Goal: Check status: Check status

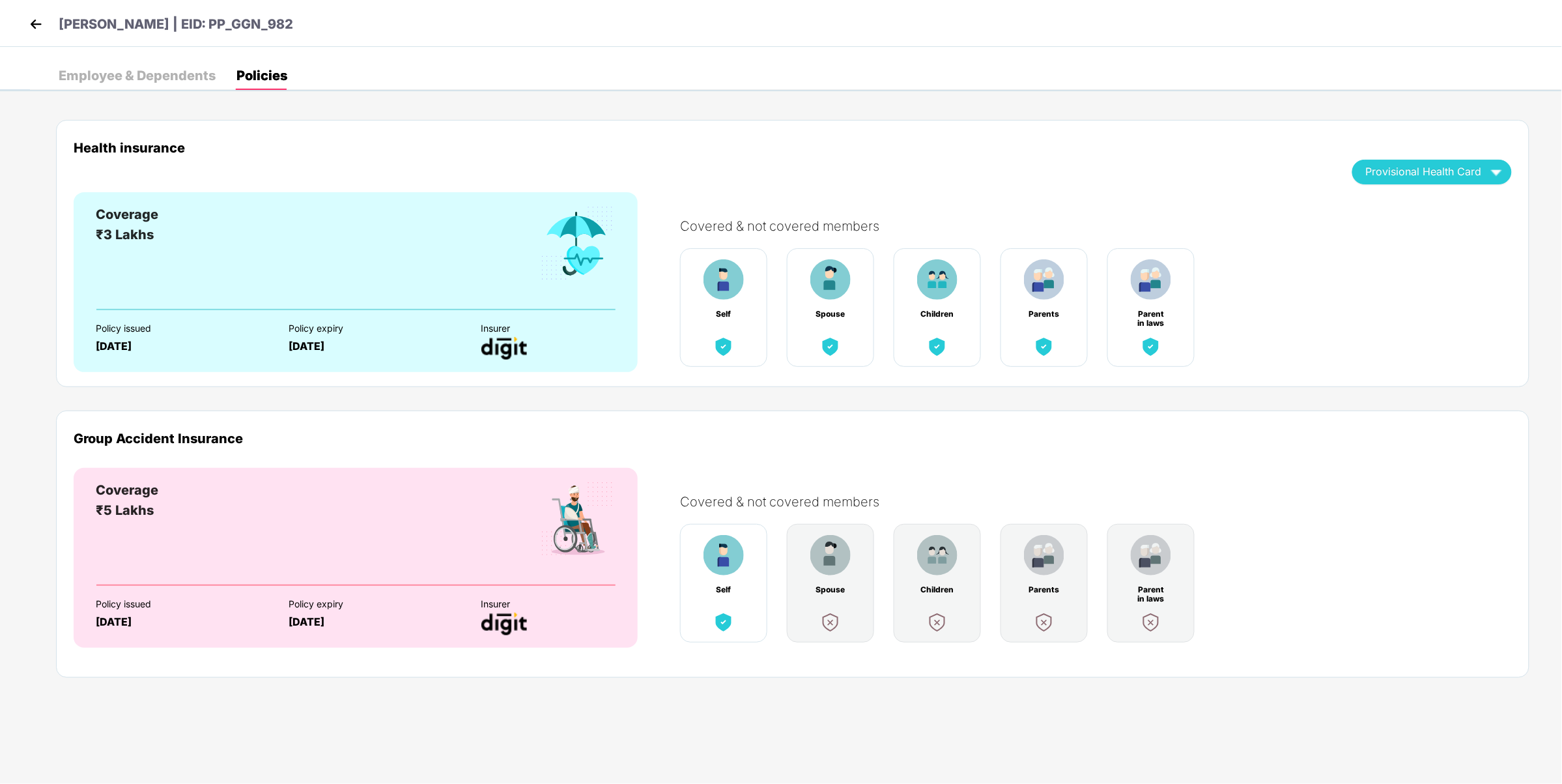
click at [29, 18] on img at bounding box center [35, 24] width 20 height 20
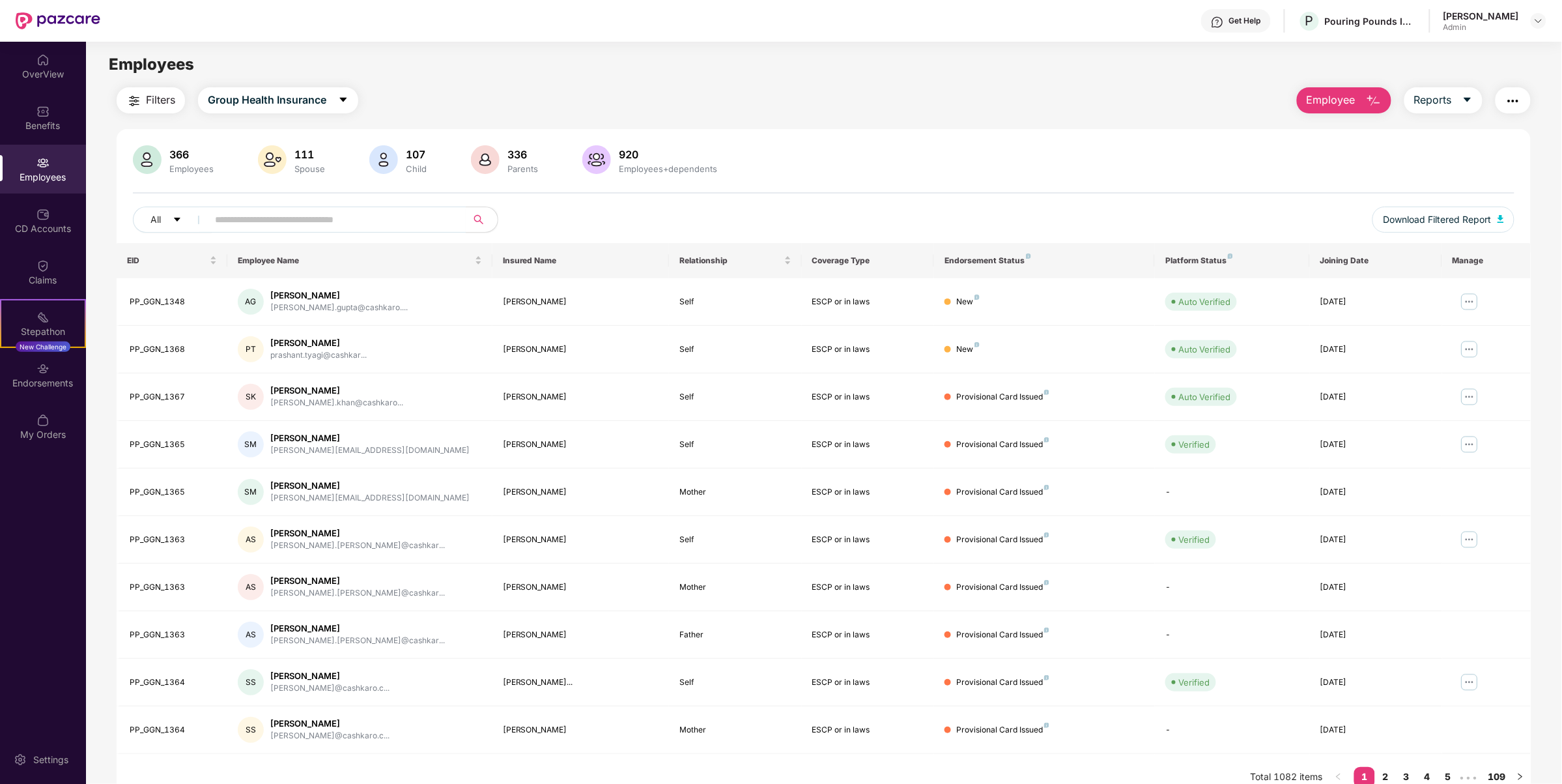
click at [304, 151] on div "111" at bounding box center [309, 154] width 35 height 13
click at [23, 75] on div "OverView" at bounding box center [43, 73] width 86 height 13
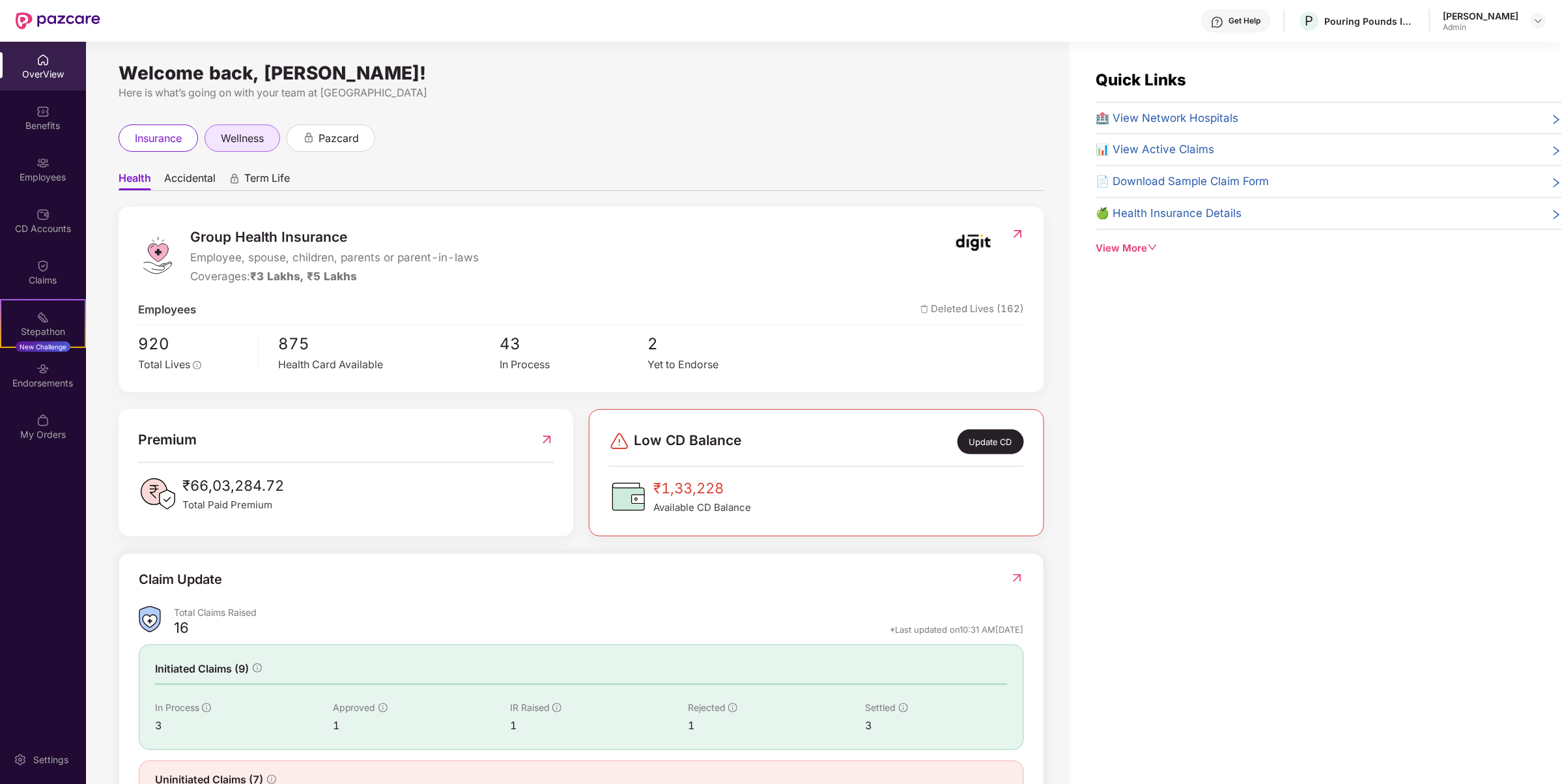
click at [228, 136] on span "wellness" at bounding box center [243, 138] width 43 height 16
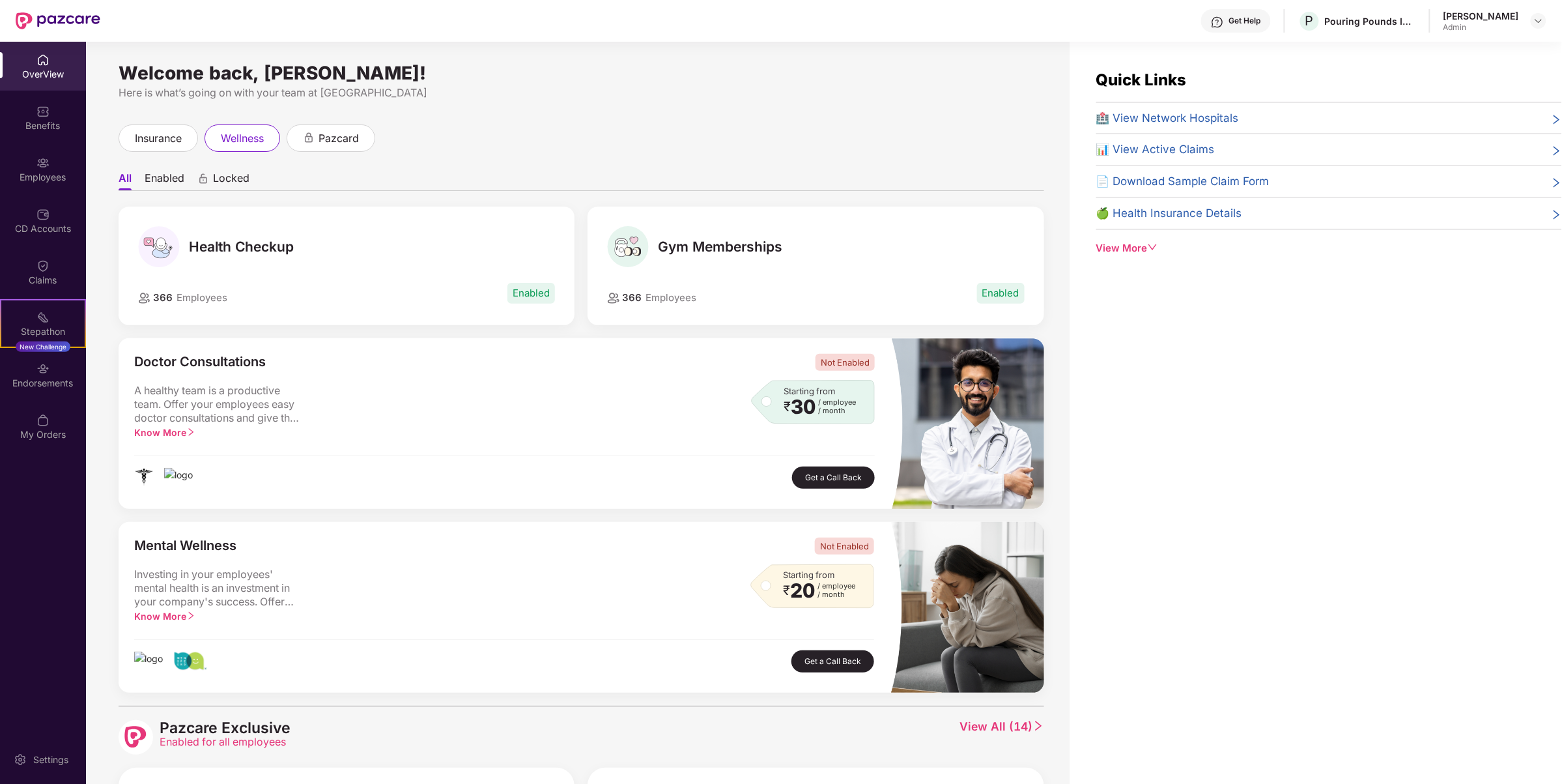
click at [1191, 150] on span "📊 View Active Claims" at bounding box center [1155, 149] width 118 height 17
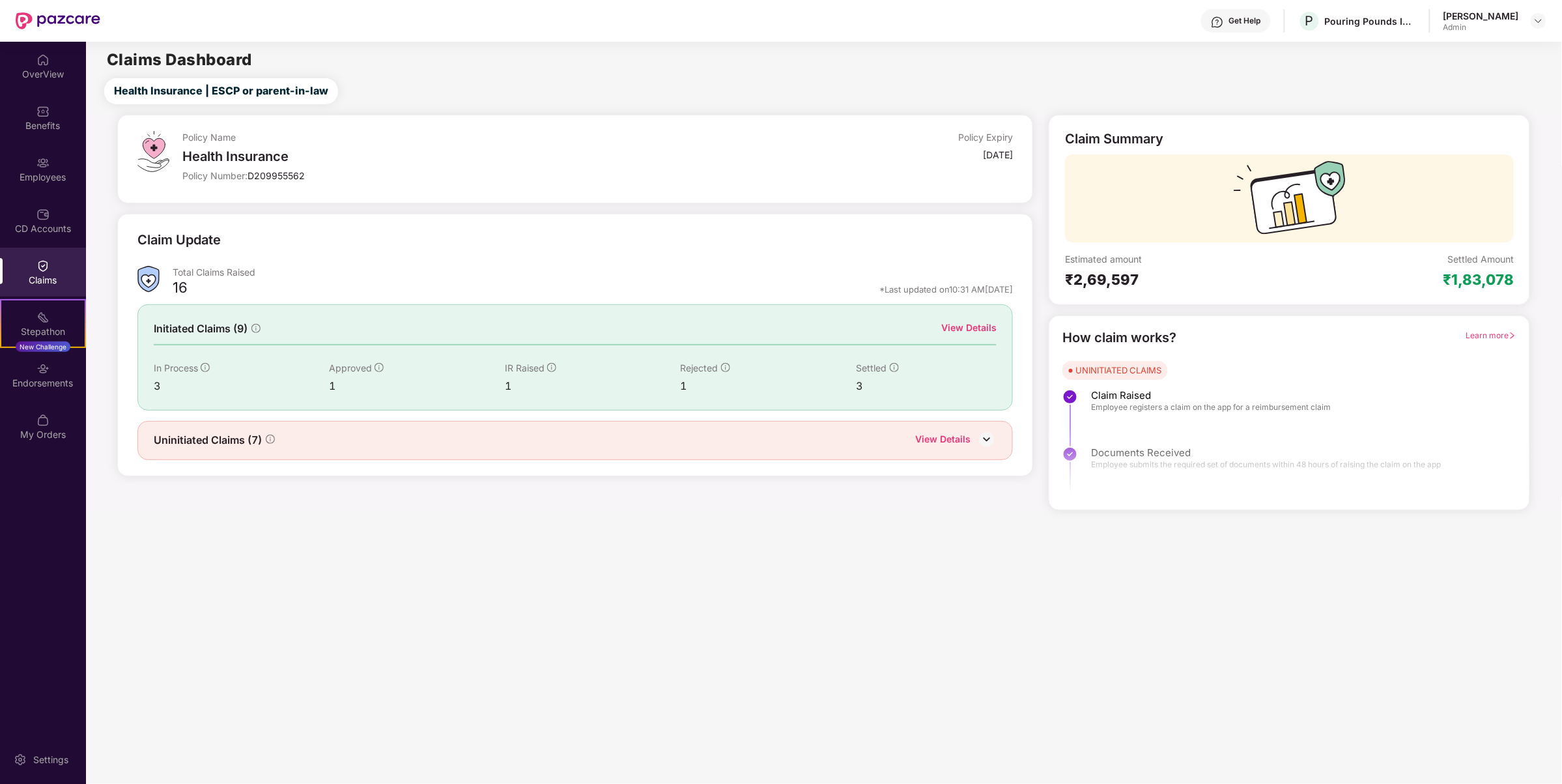
click at [983, 433] on img at bounding box center [987, 439] width 20 height 20
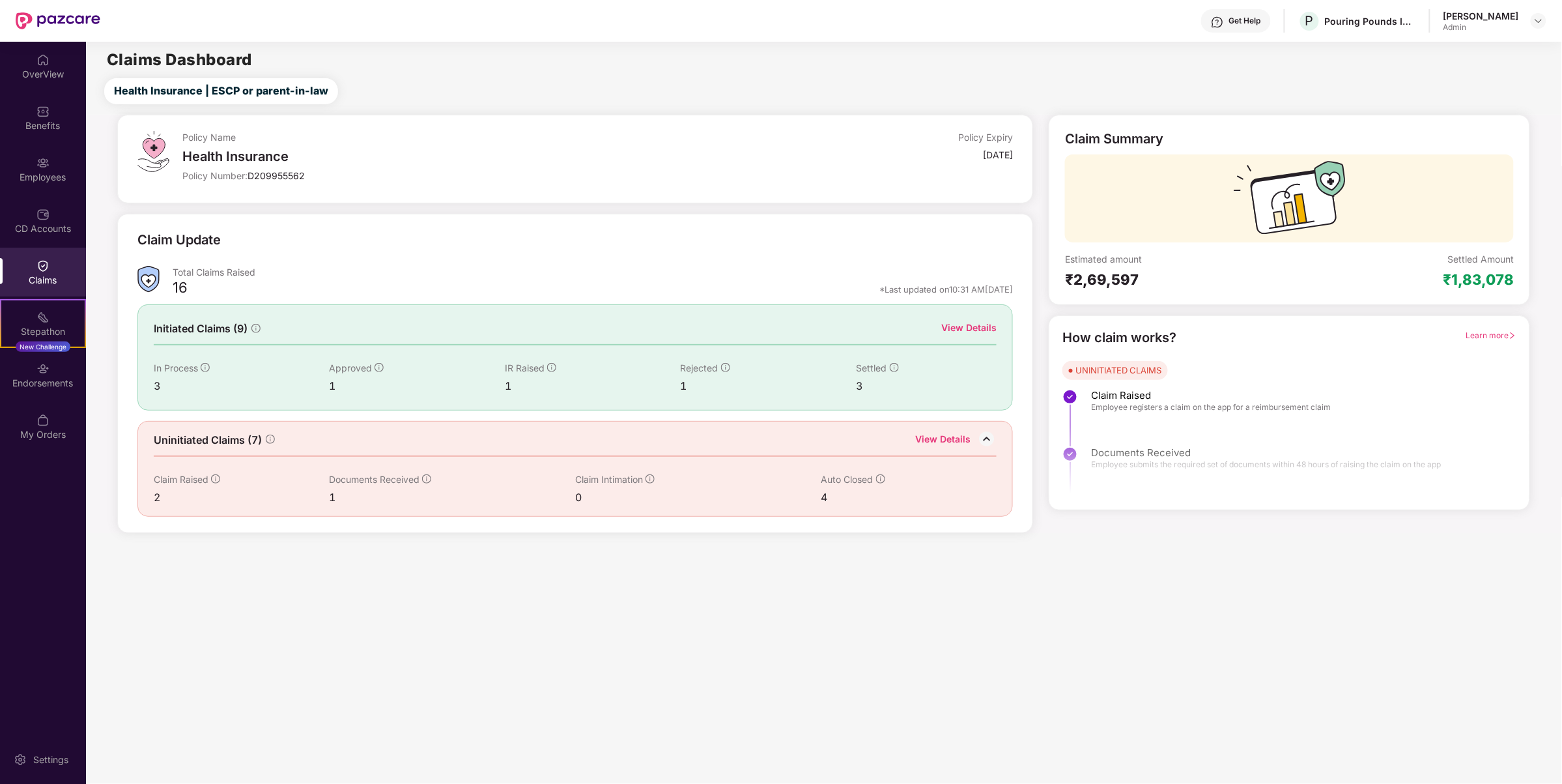
click at [972, 328] on div "View Details" at bounding box center [969, 327] width 55 height 15
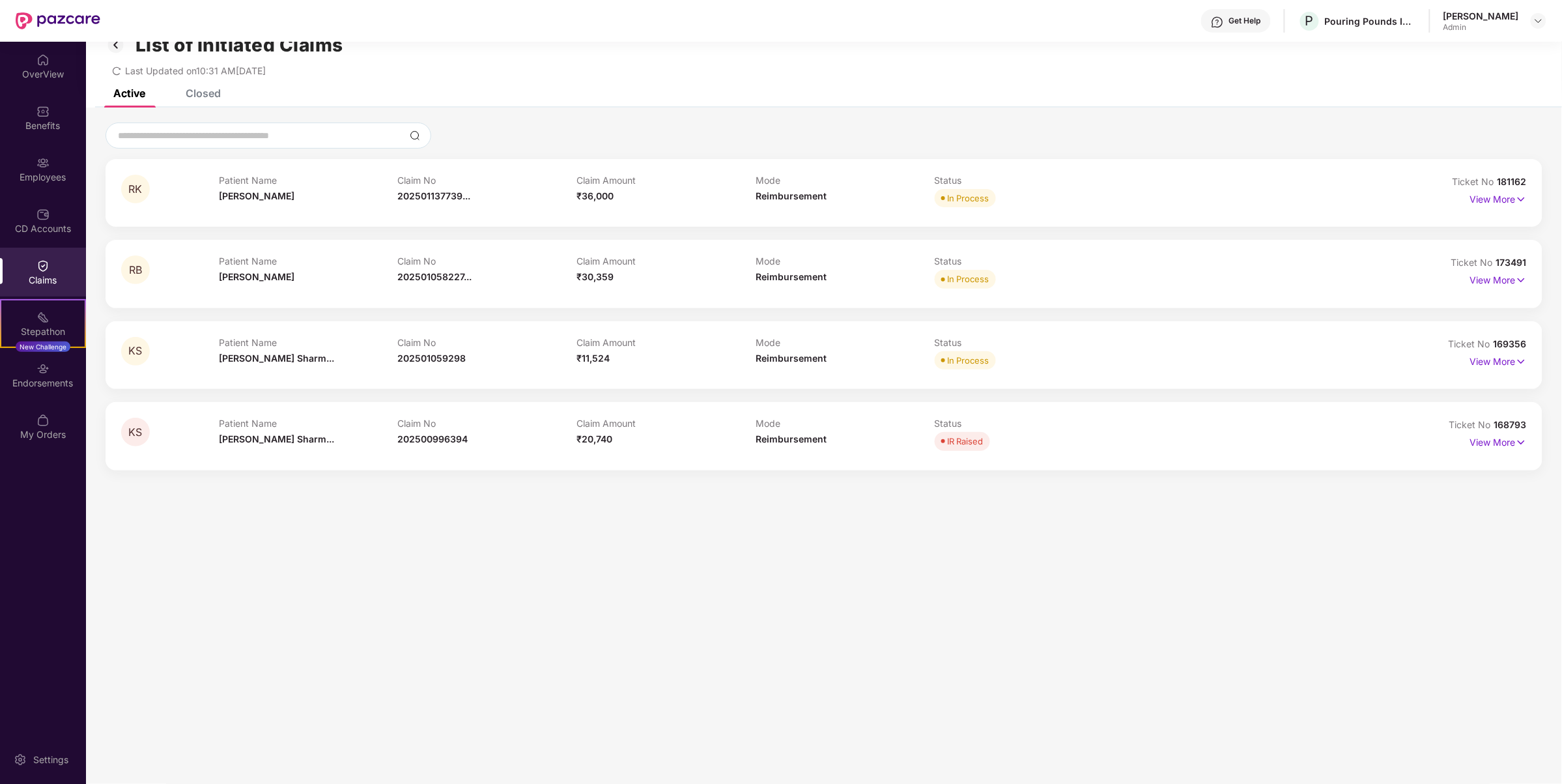
scroll to position [41, 0]
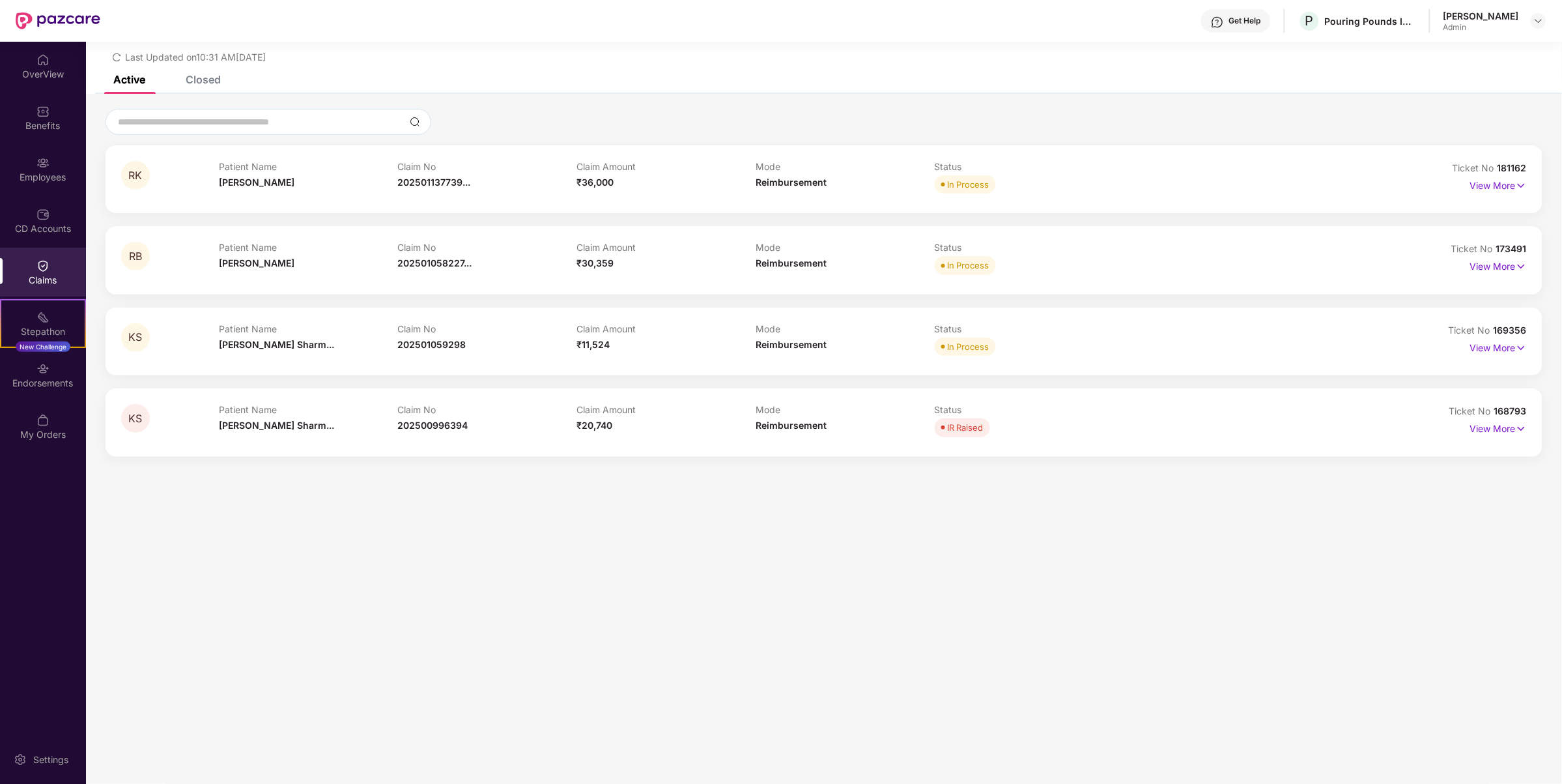
click at [200, 85] on div "Closed" at bounding box center [203, 79] width 35 height 13
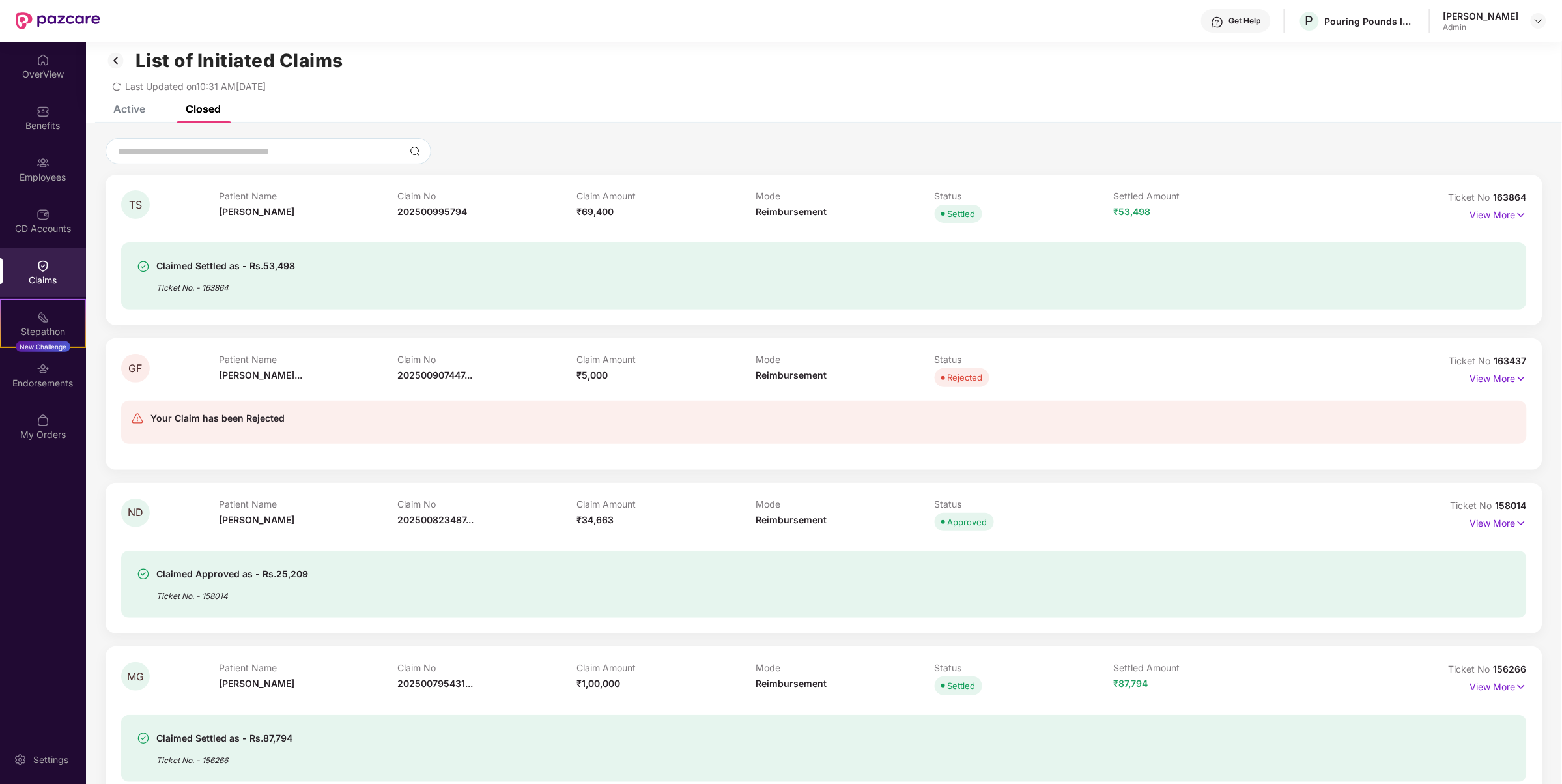
scroll to position [0, 0]
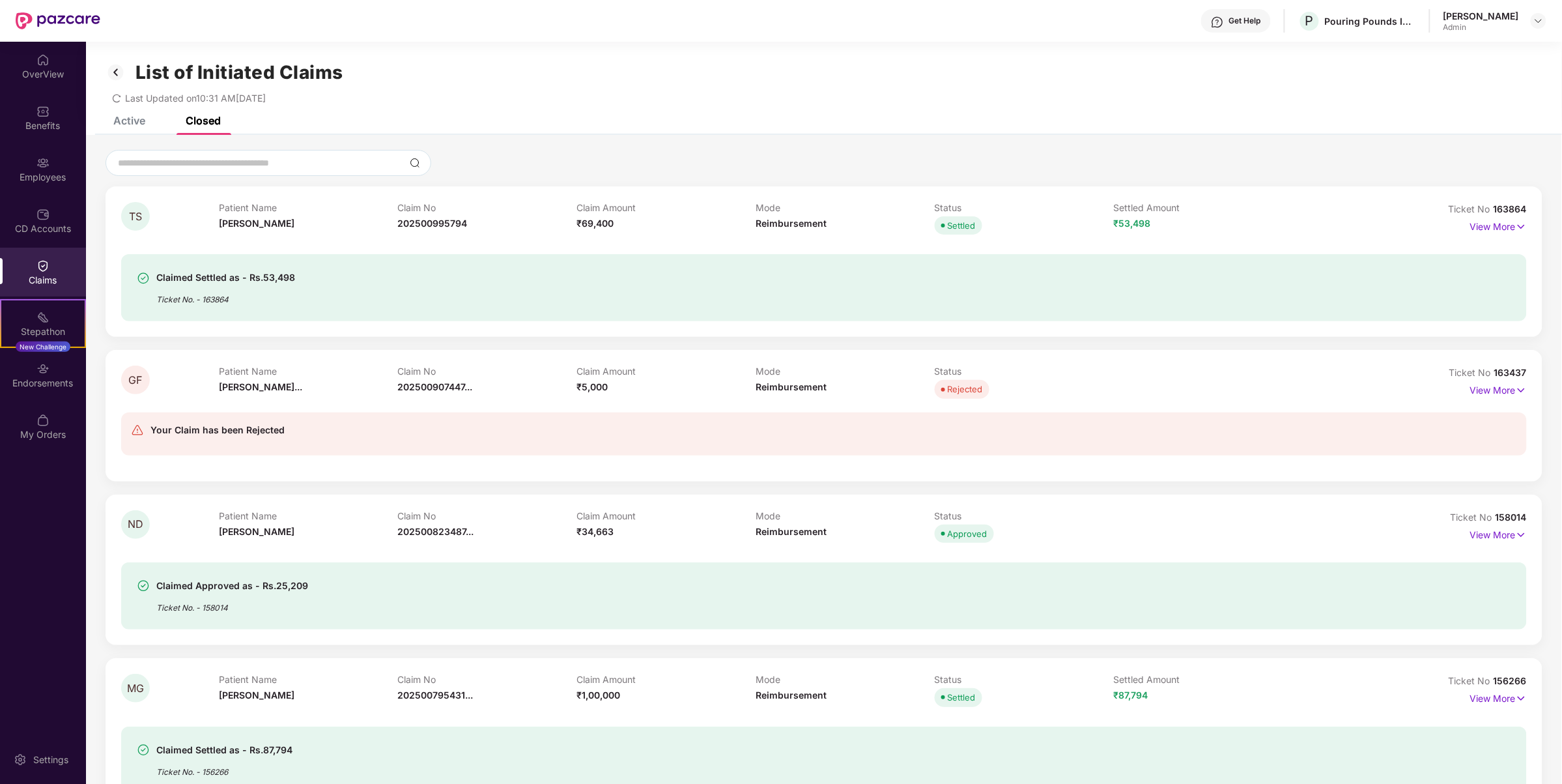
click at [116, 62] on img at bounding box center [116, 73] width 21 height 22
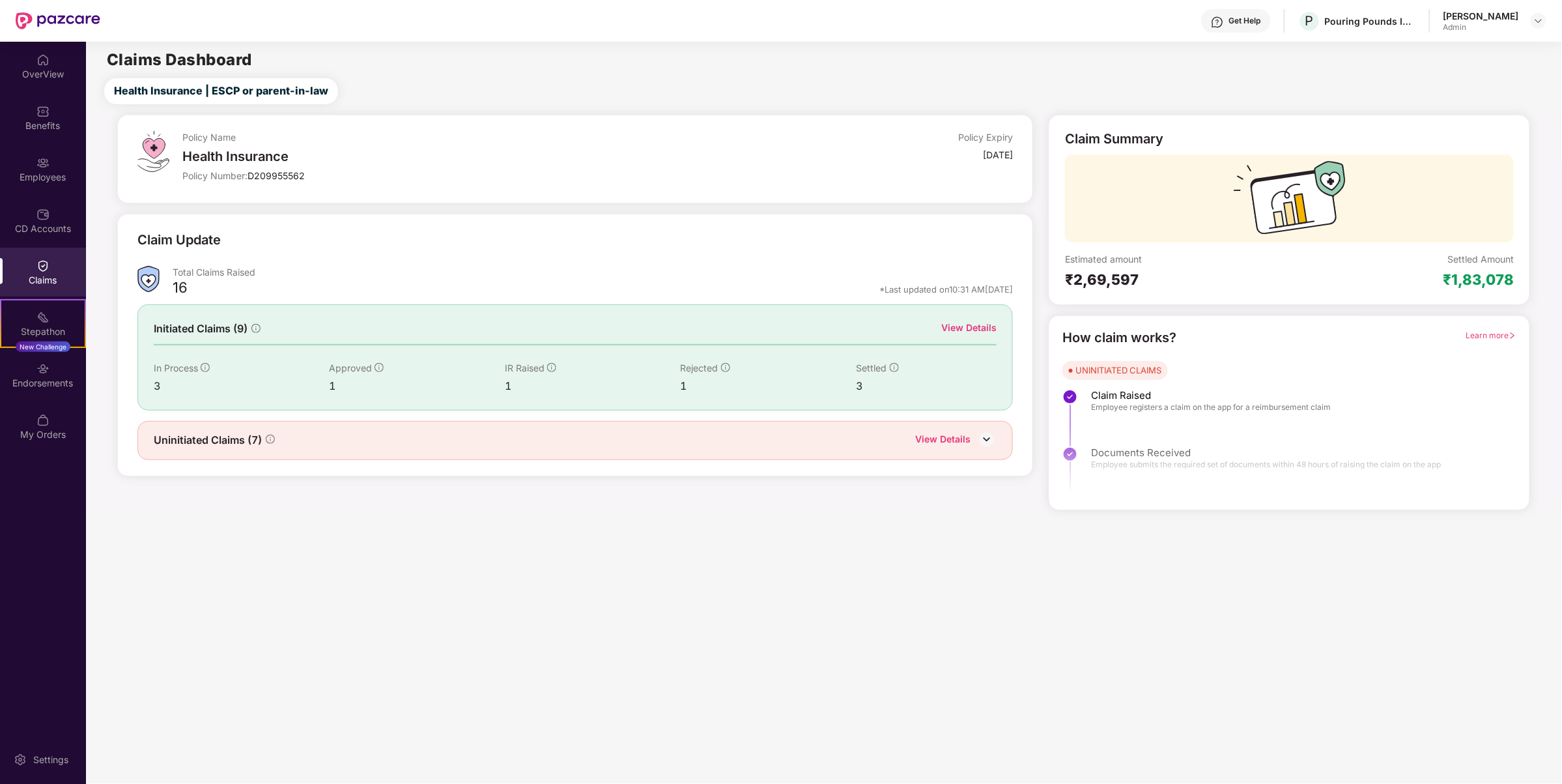
click at [307, 446] on div "Uninitiated Claims (7) View Details" at bounding box center [575, 440] width 844 height 17
click at [995, 439] on img at bounding box center [987, 439] width 20 height 20
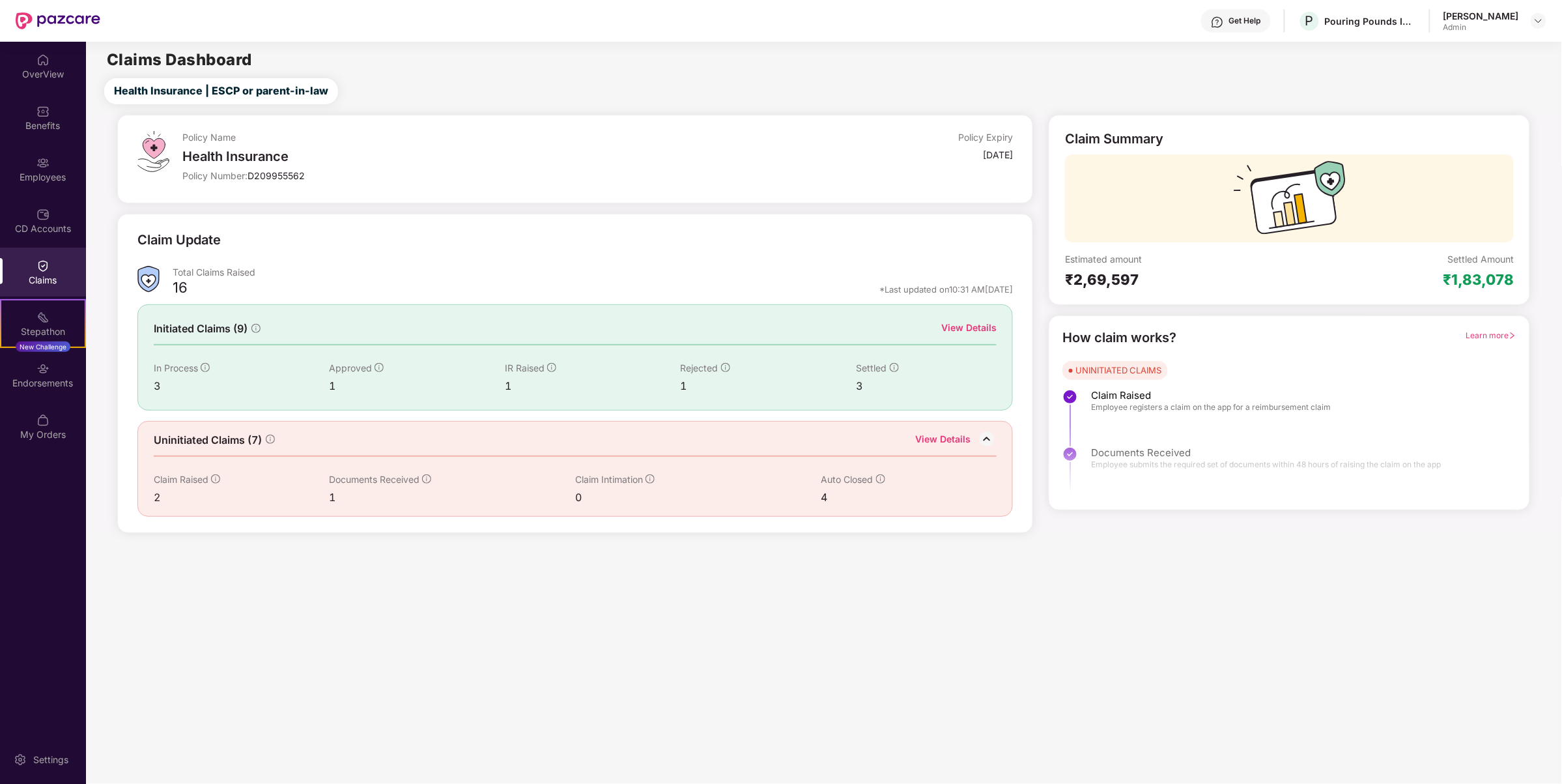
click at [956, 441] on div "View Details" at bounding box center [943, 440] width 55 height 17
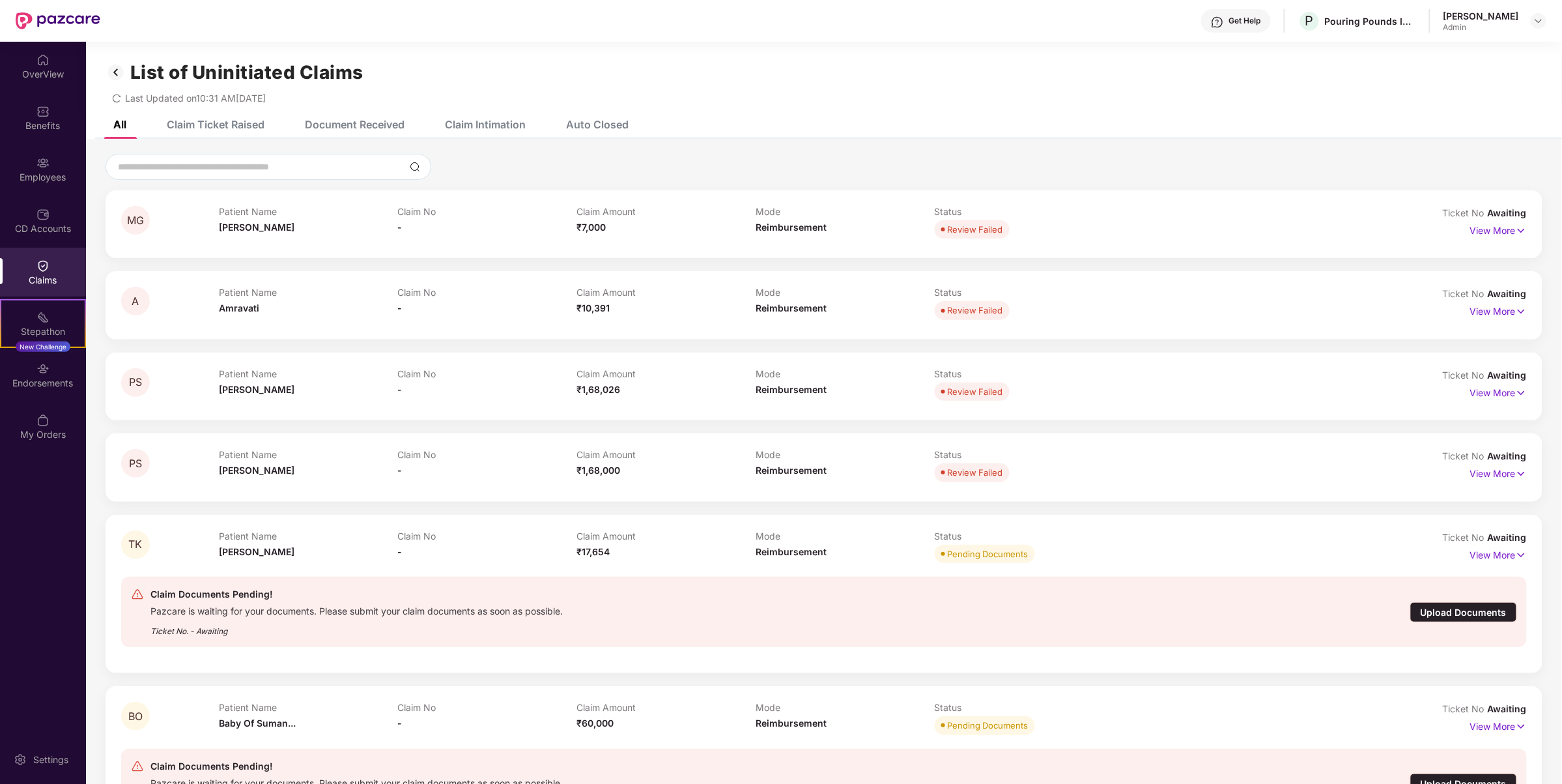
click at [1535, 219] on div "MG Patient Name [PERSON_NAME] Claim No - Claim Amount ₹7,000 Mode Reimbursement…" at bounding box center [824, 224] width 1437 height 67
click at [1492, 233] on p "View More" at bounding box center [1499, 229] width 57 height 17
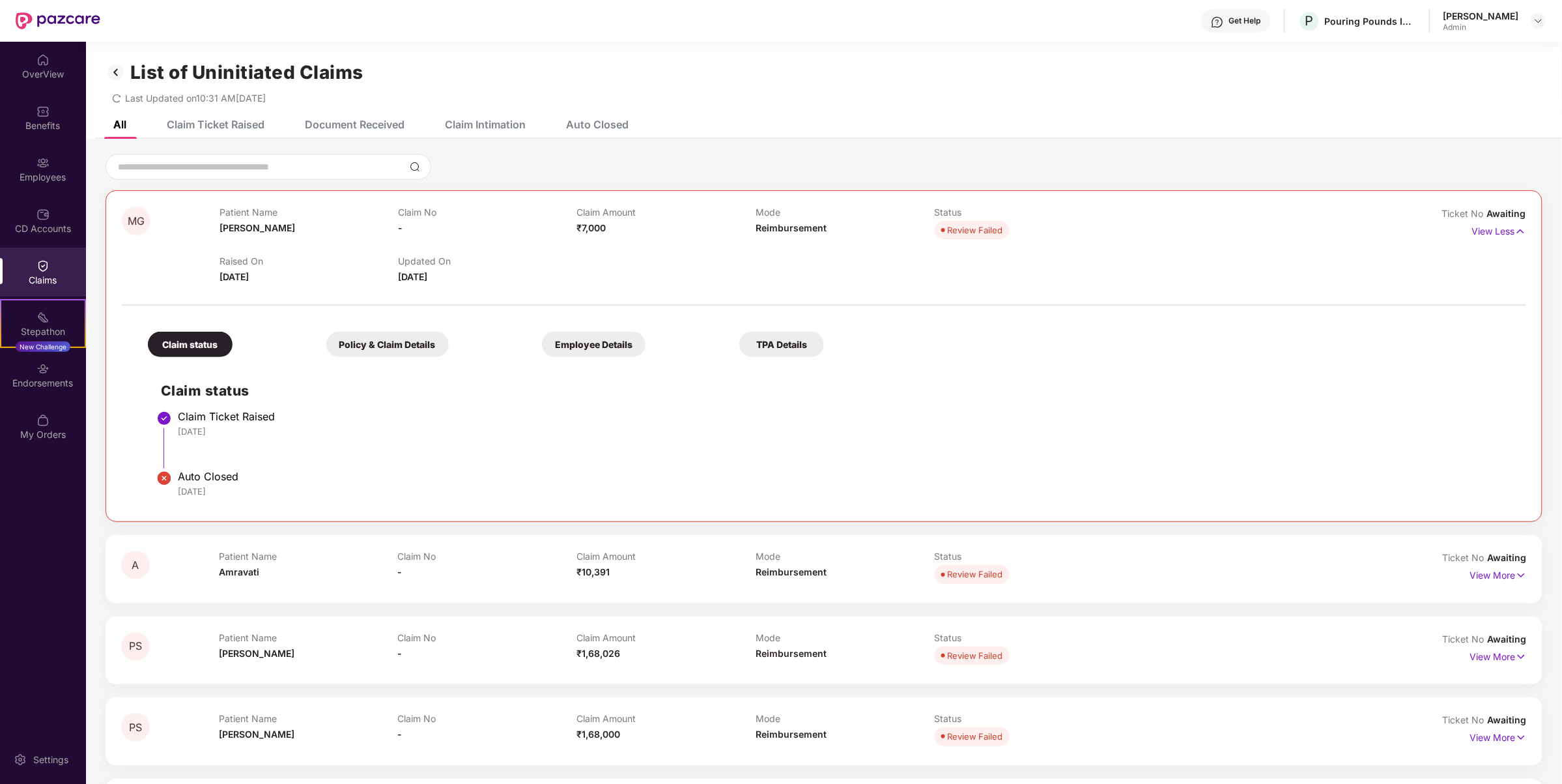
click at [408, 346] on div "Policy & Claim Details" at bounding box center [388, 344] width 123 height 25
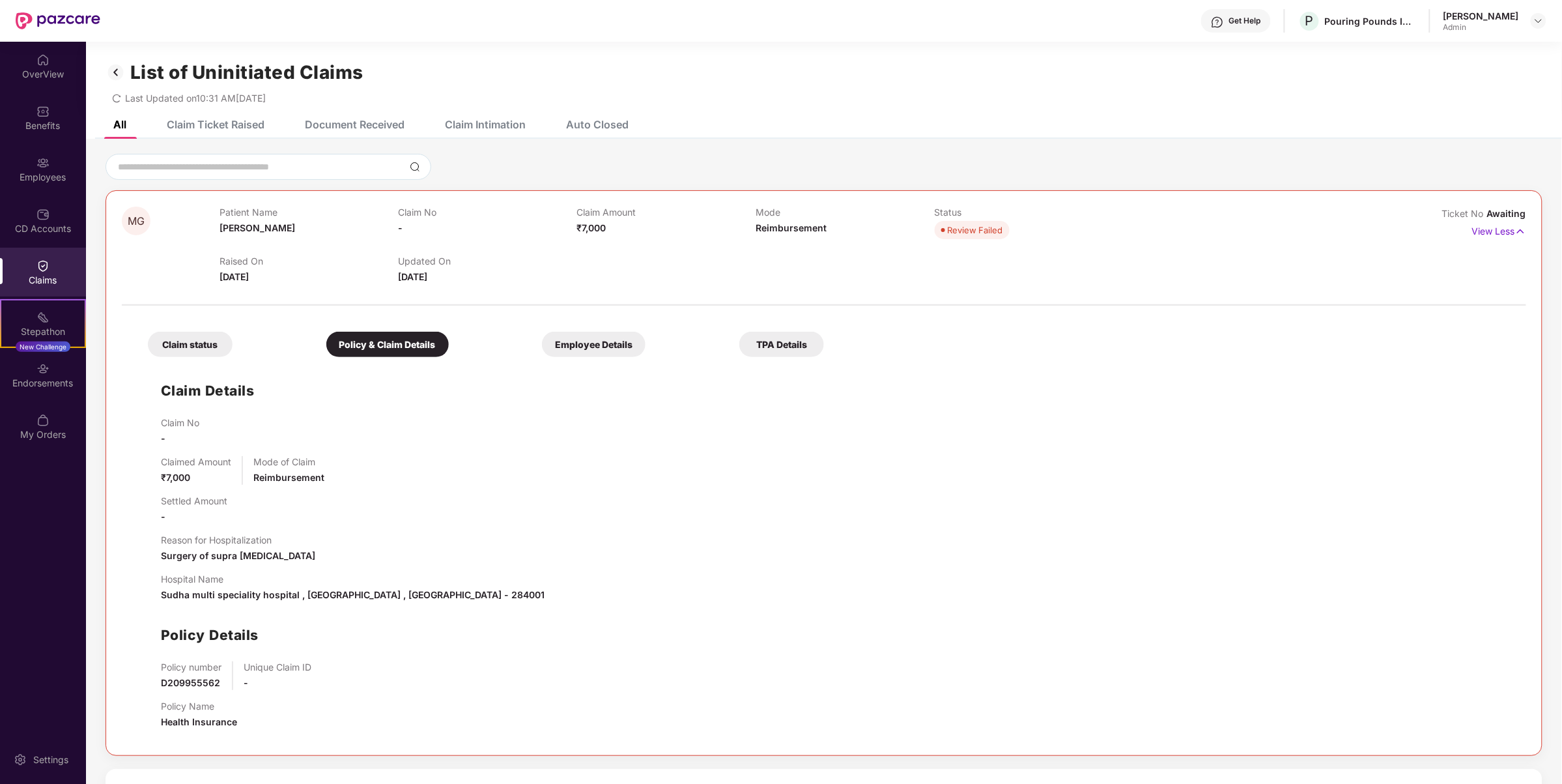
click at [590, 357] on div "Employee Details" at bounding box center [594, 344] width 104 height 25
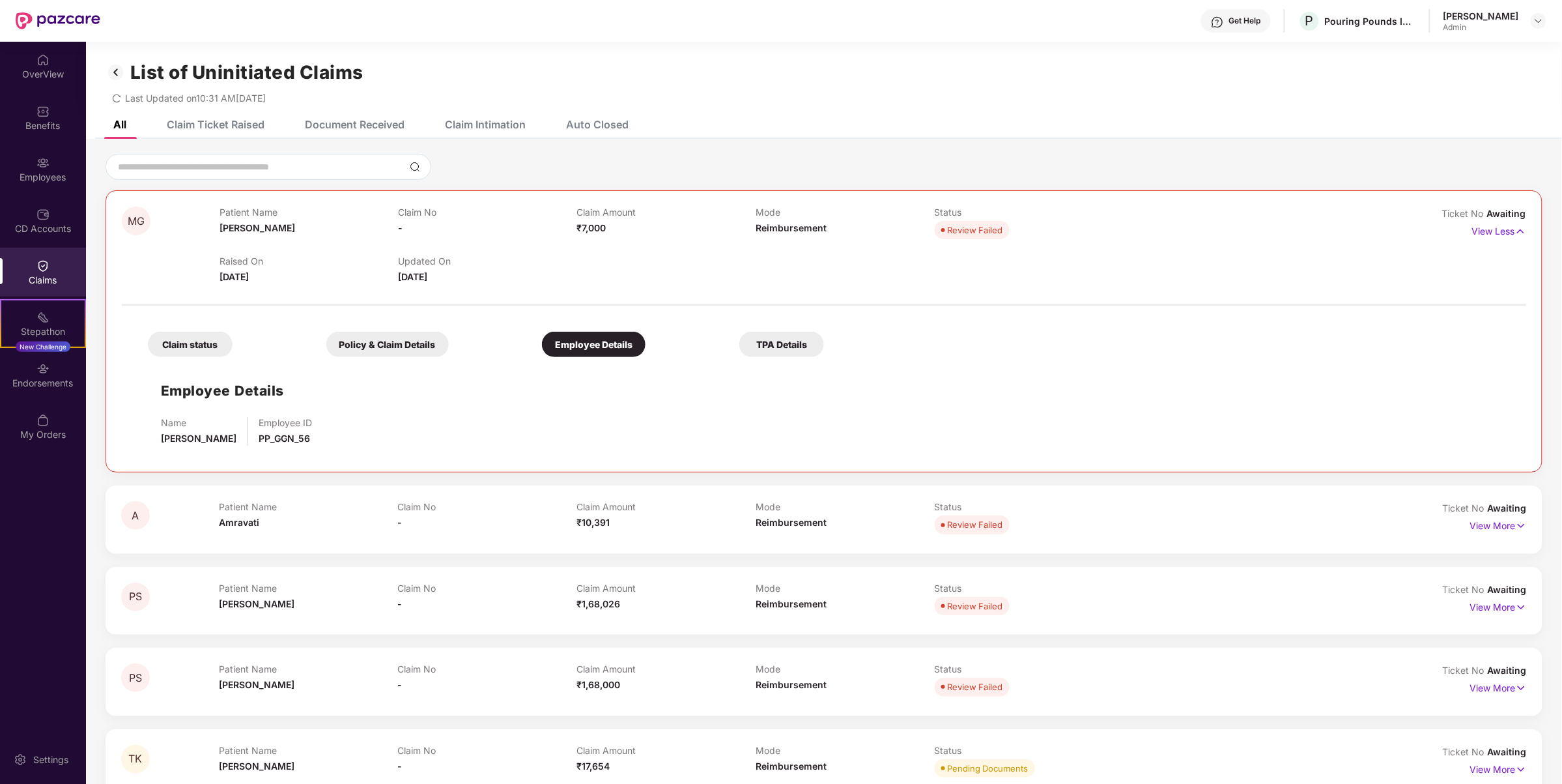
click at [802, 351] on div "TPA Details" at bounding box center [781, 344] width 85 height 25
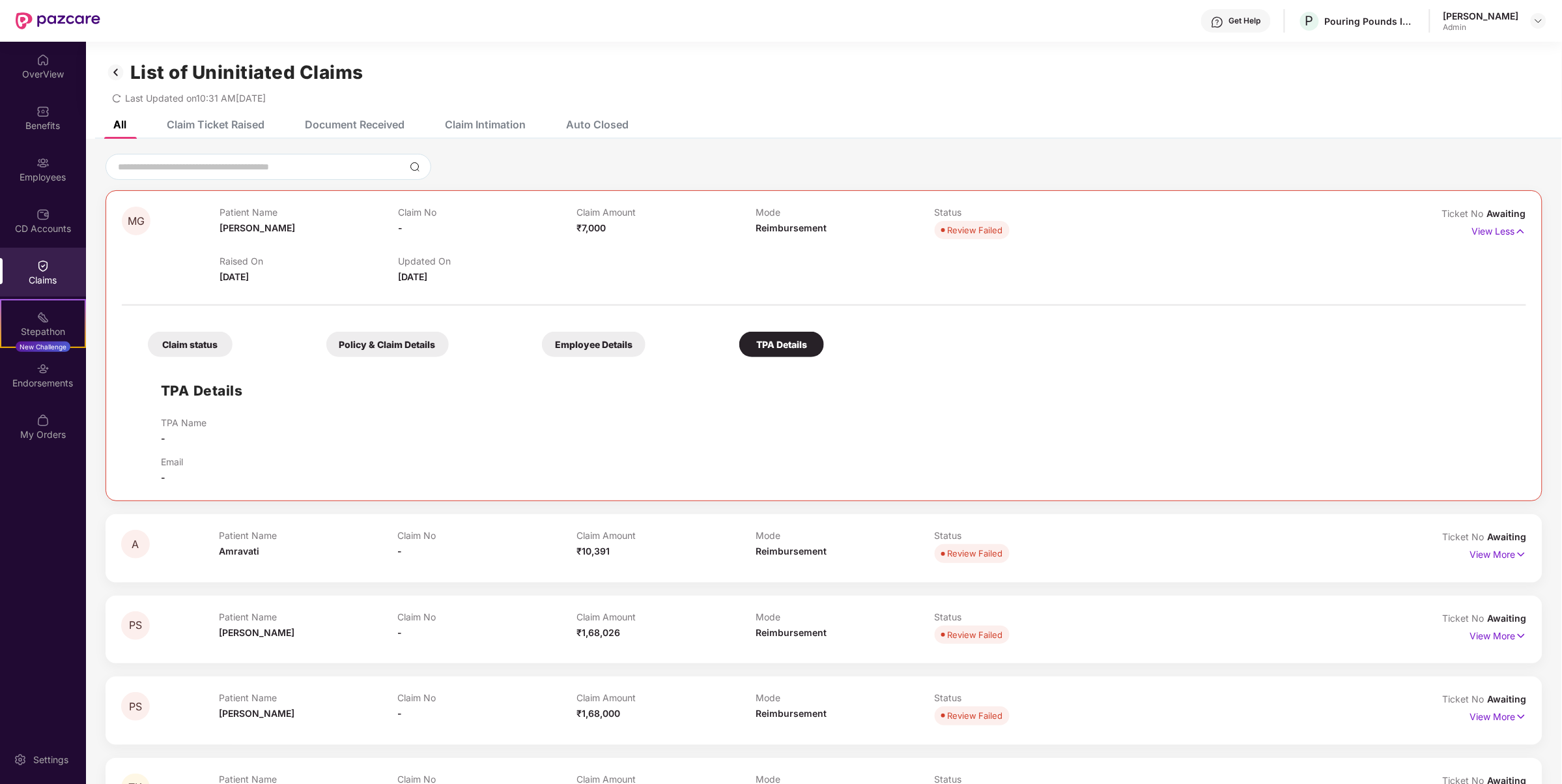
click at [121, 72] on img at bounding box center [116, 73] width 21 height 22
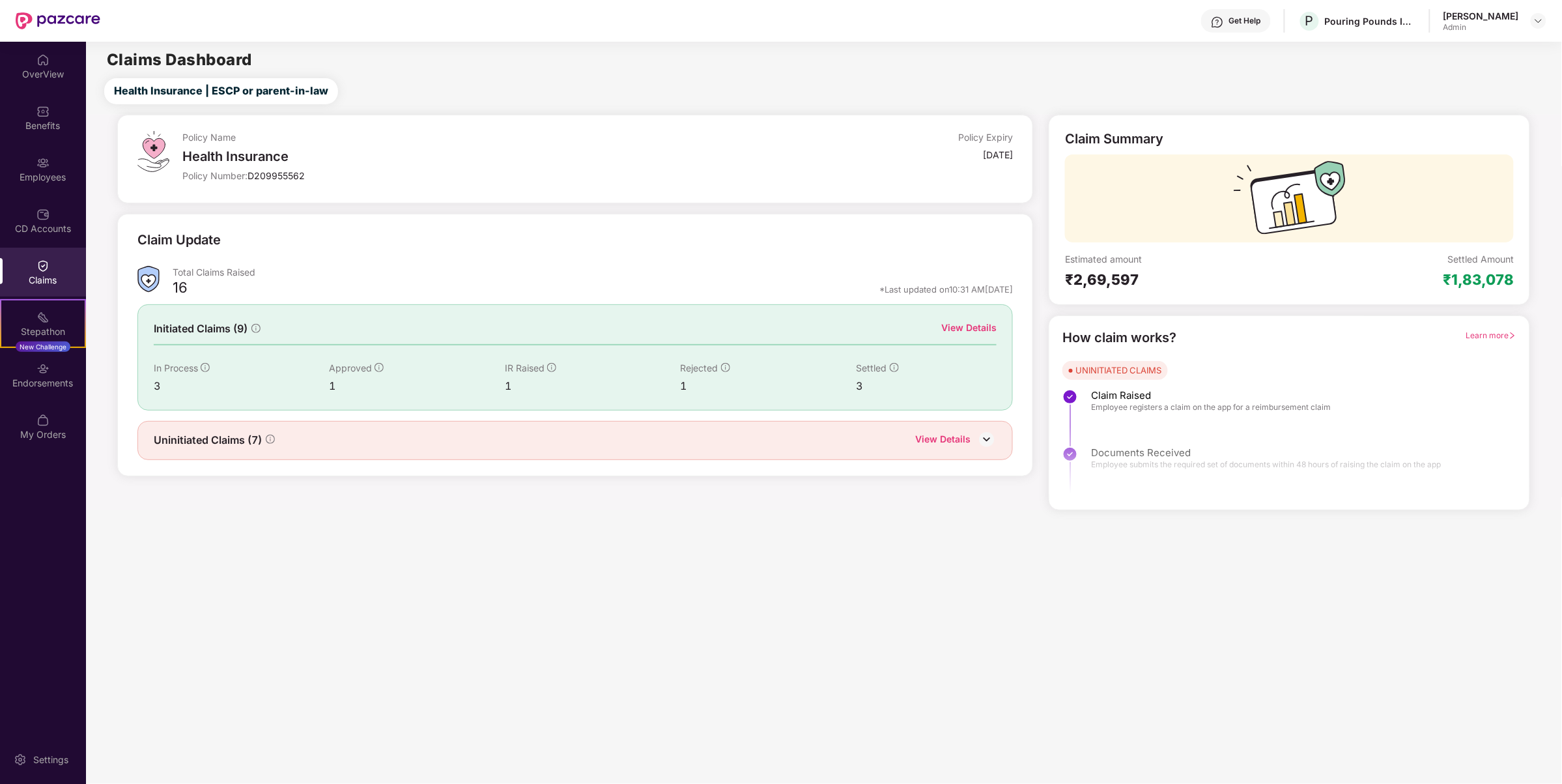
click at [990, 444] on img at bounding box center [987, 439] width 20 height 20
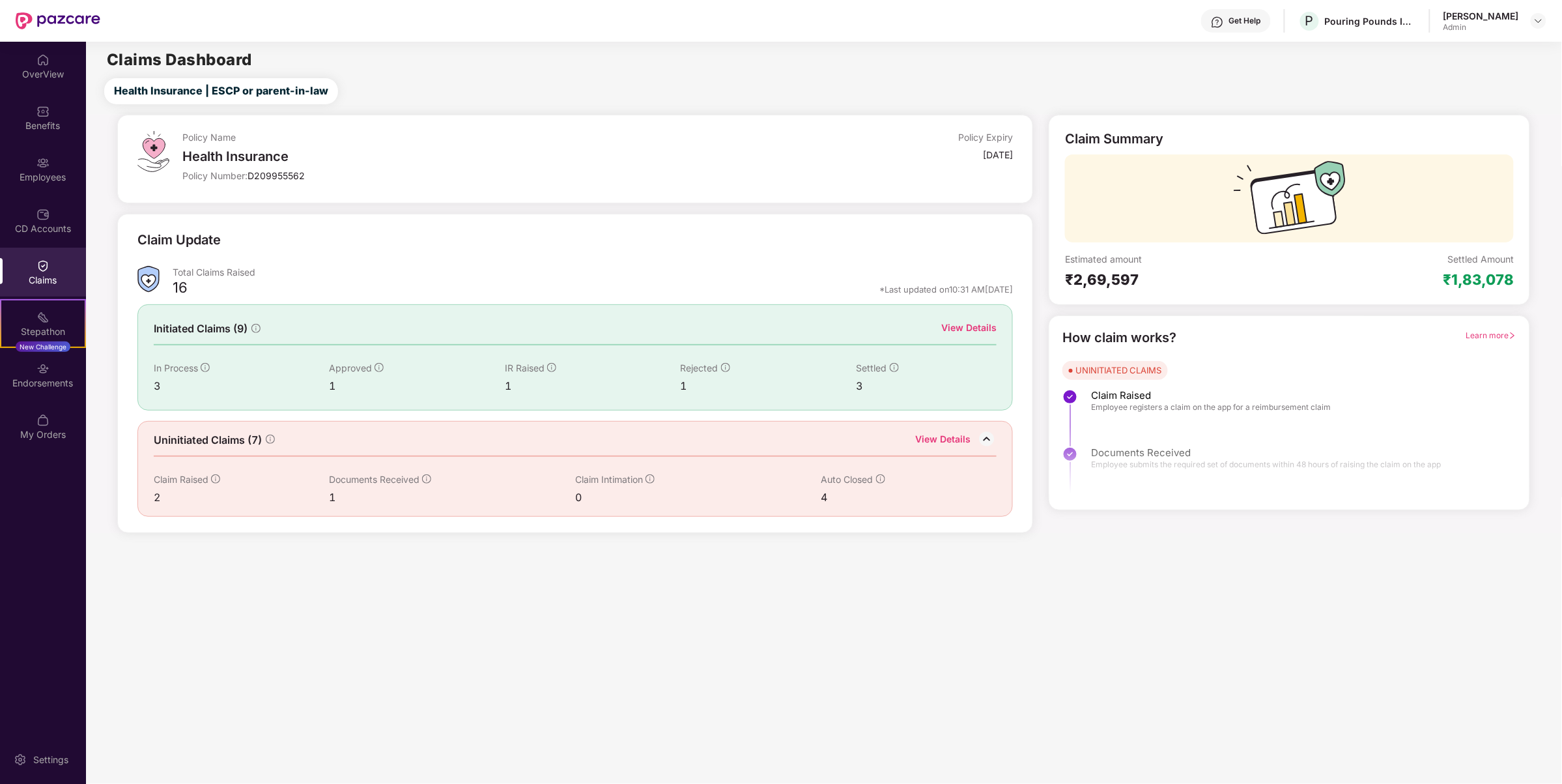
click at [981, 323] on div "View Details" at bounding box center [969, 327] width 55 height 15
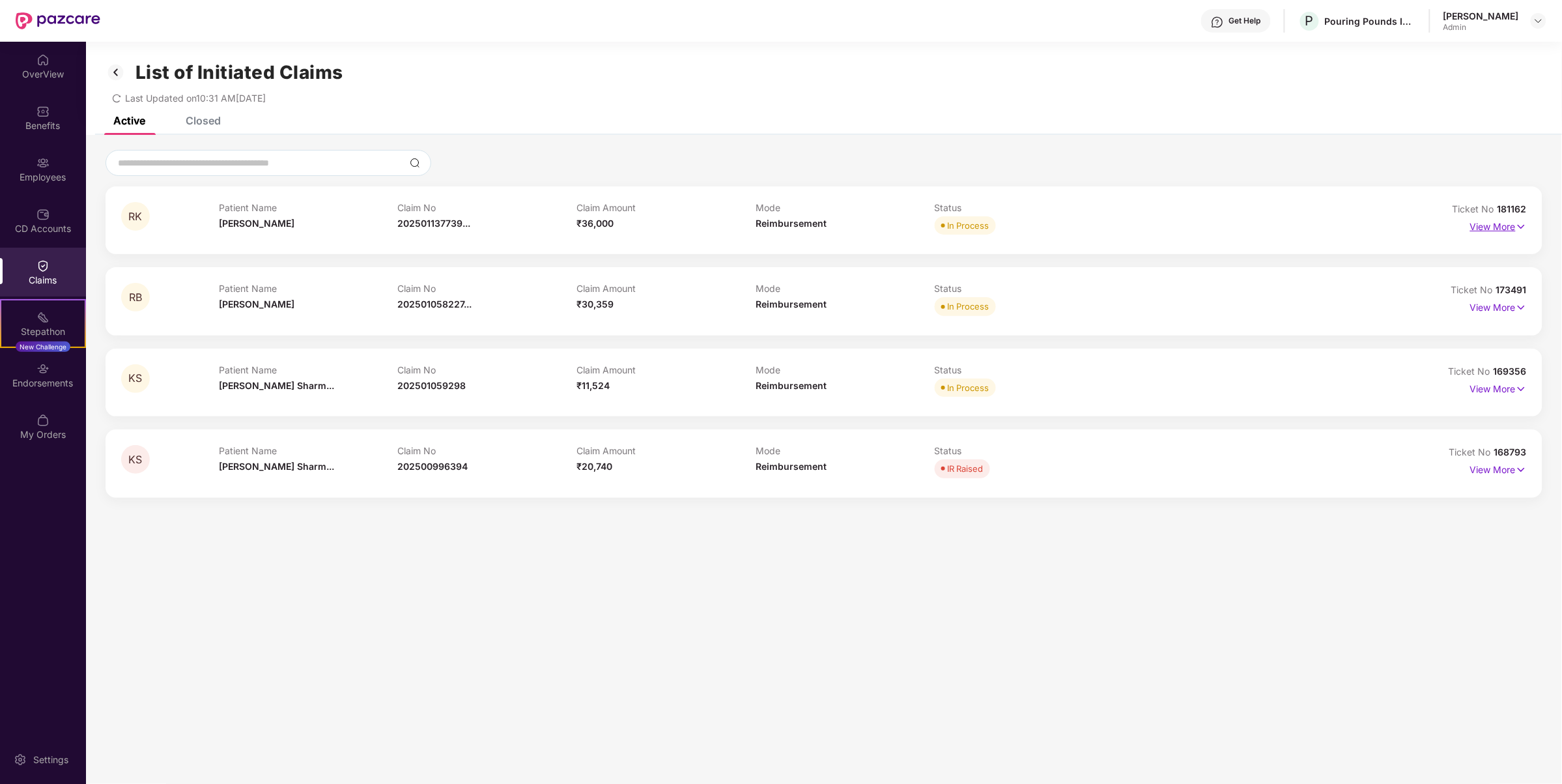
click at [1477, 228] on p "View More" at bounding box center [1499, 224] width 57 height 17
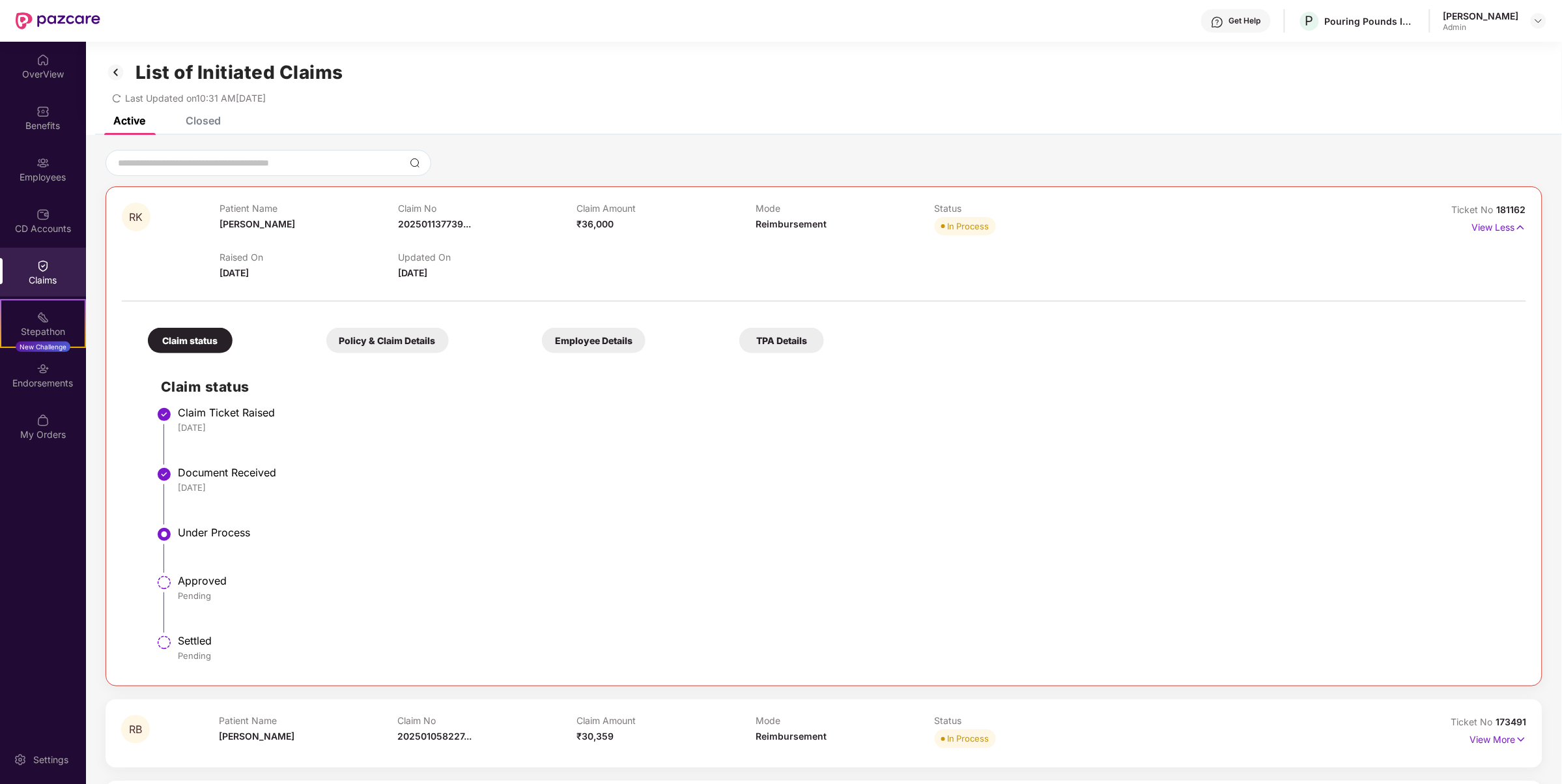
click at [116, 70] on img at bounding box center [116, 73] width 21 height 22
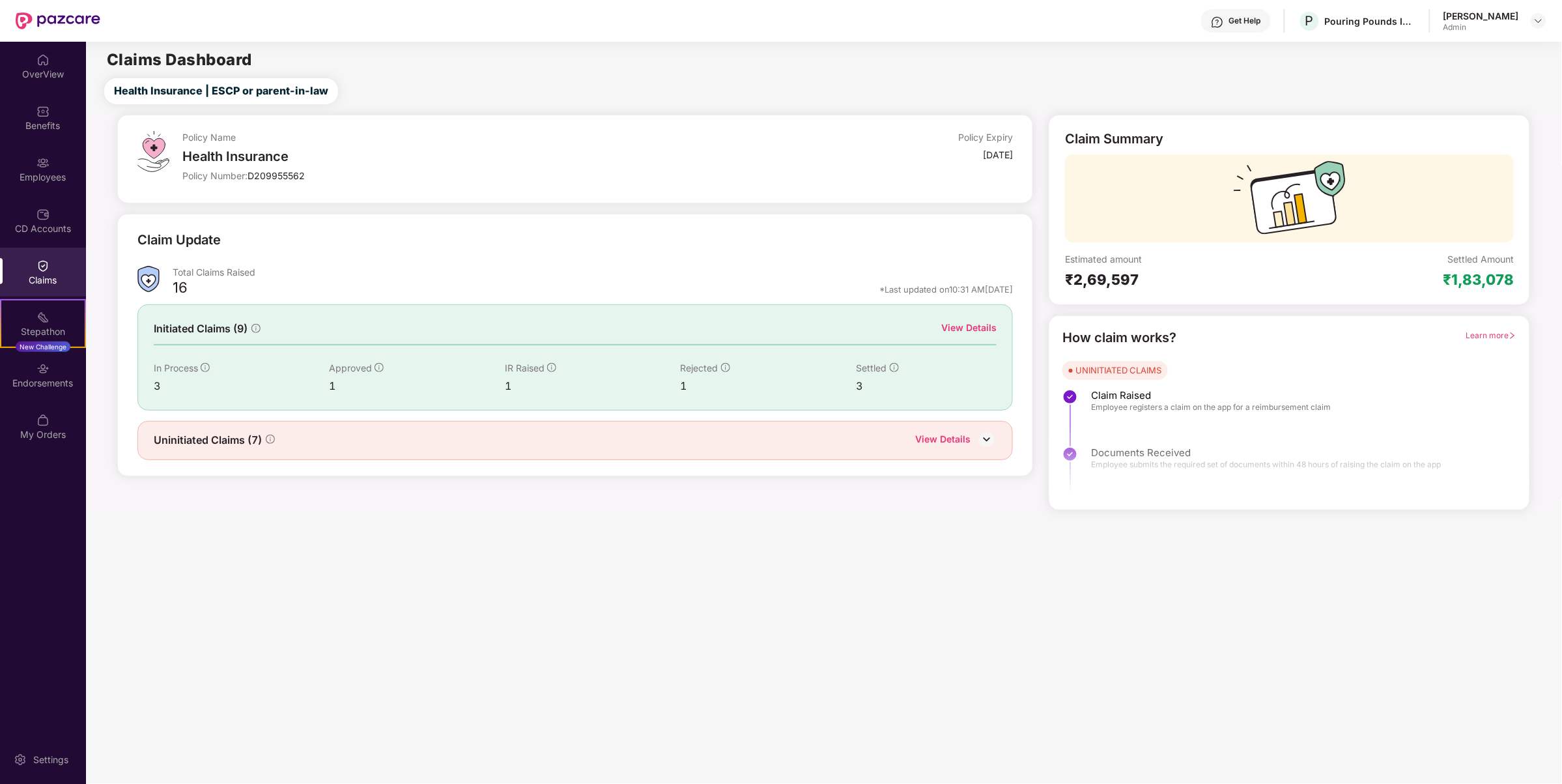
click at [958, 326] on div "View Details" at bounding box center [969, 327] width 55 height 15
